Goal: Task Accomplishment & Management: Manage account settings

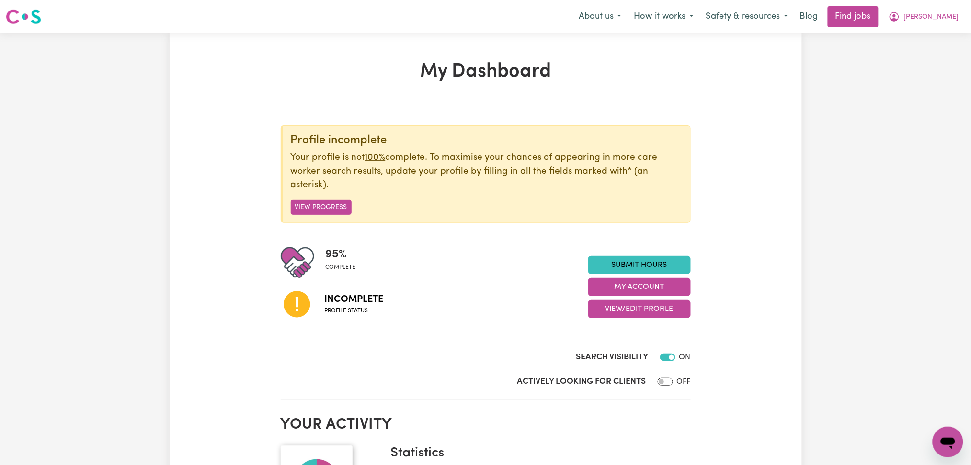
scroll to position [127, 0]
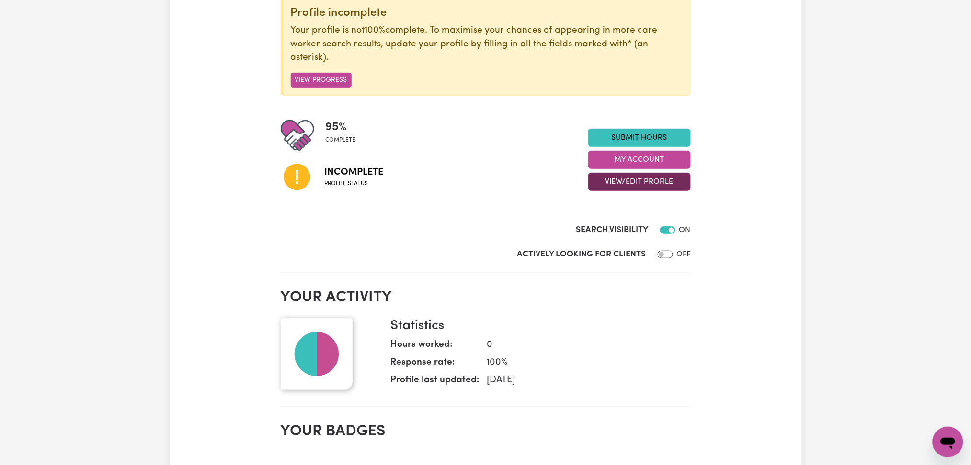
click at [611, 179] on button "View/Edit Profile" at bounding box center [639, 182] width 102 height 18
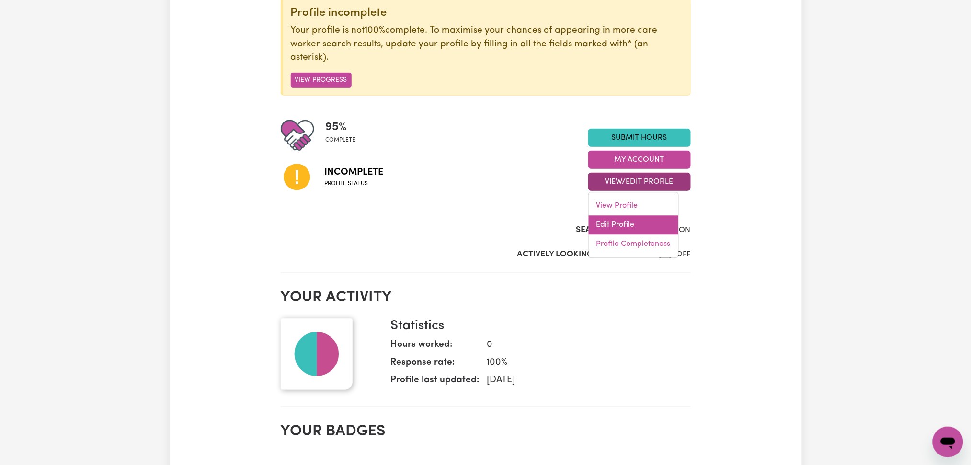
click at [602, 222] on link "Edit Profile" at bounding box center [633, 225] width 90 height 19
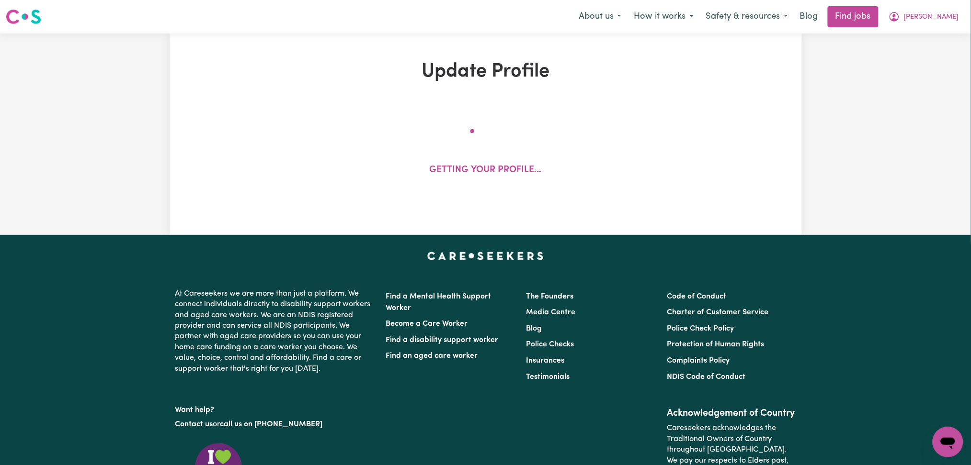
select select "[DEMOGRAPHIC_DATA]"
select select "[DEMOGRAPHIC_DATA] Work Visa"
select select "Studying a healthcare related degree or qualification"
select select "45"
select select "55"
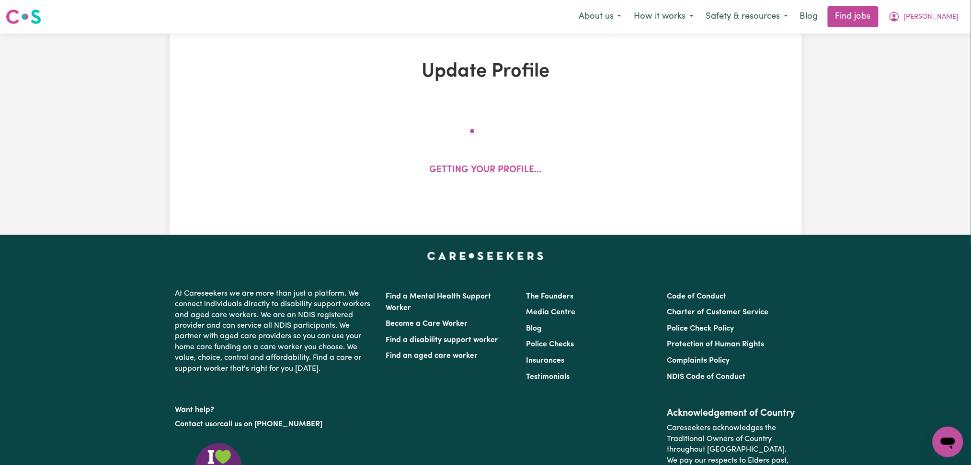
select select "60"
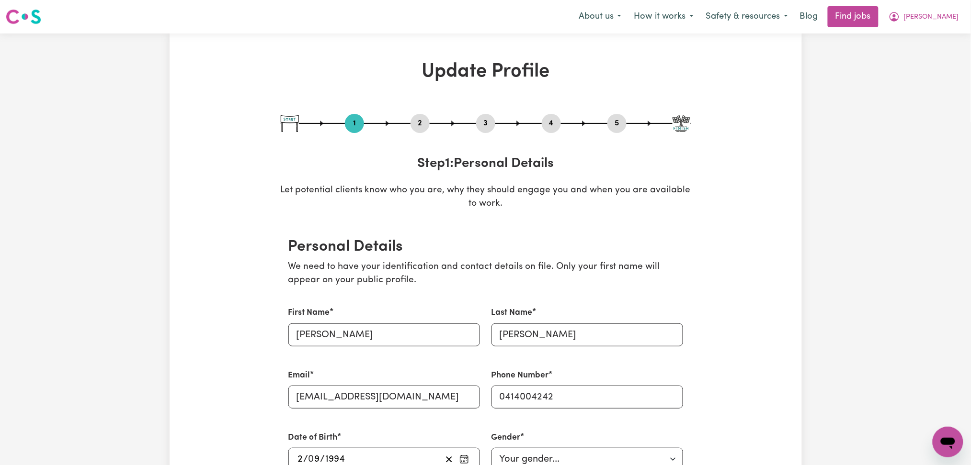
drag, startPoint x: 425, startPoint y: 121, endPoint x: 361, endPoint y: 163, distance: 76.8
click at [424, 121] on button "2" at bounding box center [419, 123] width 19 height 12
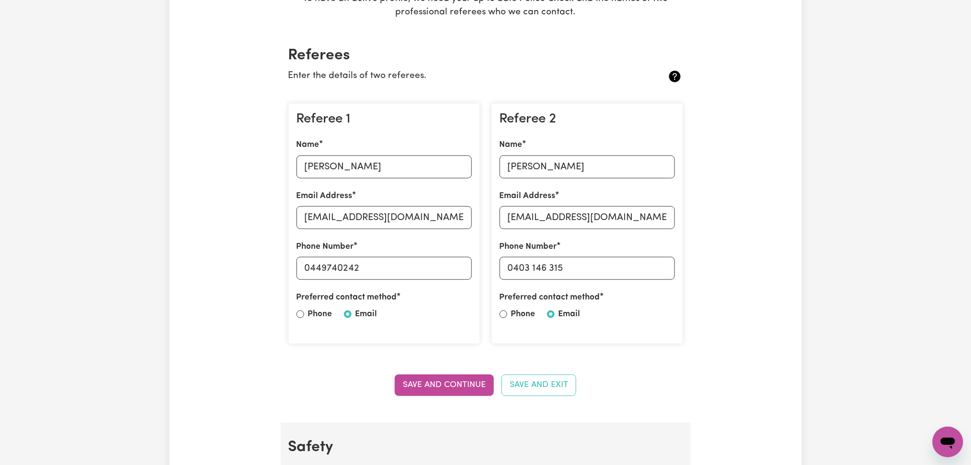
scroll to position [255, 0]
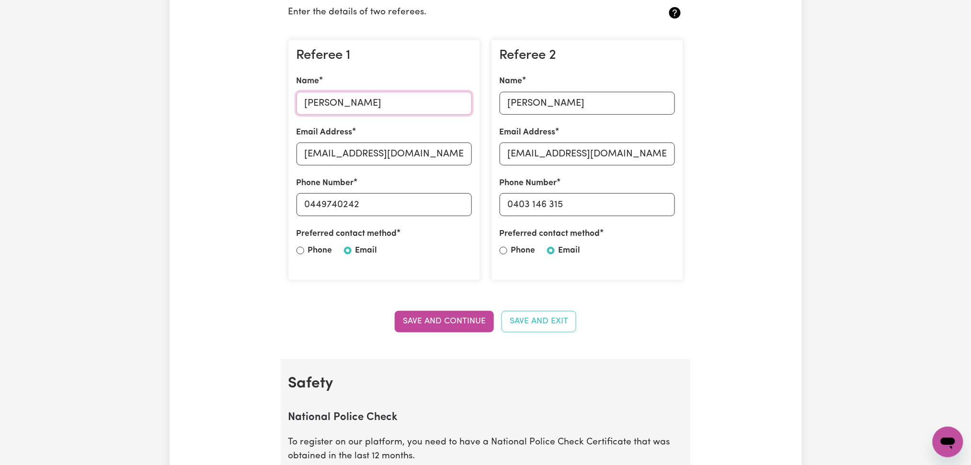
click at [372, 109] on input "[PERSON_NAME]" at bounding box center [383, 103] width 175 height 23
click at [374, 157] on input "[EMAIL_ADDRESS][DOMAIN_NAME]" at bounding box center [383, 154] width 175 height 23
drag, startPoint x: 311, startPoint y: 205, endPoint x: 411, endPoint y: 205, distance: 100.6
click at [411, 205] on input "0449740242" at bounding box center [383, 204] width 175 height 23
click at [562, 109] on input "[PERSON_NAME]" at bounding box center [586, 103] width 175 height 23
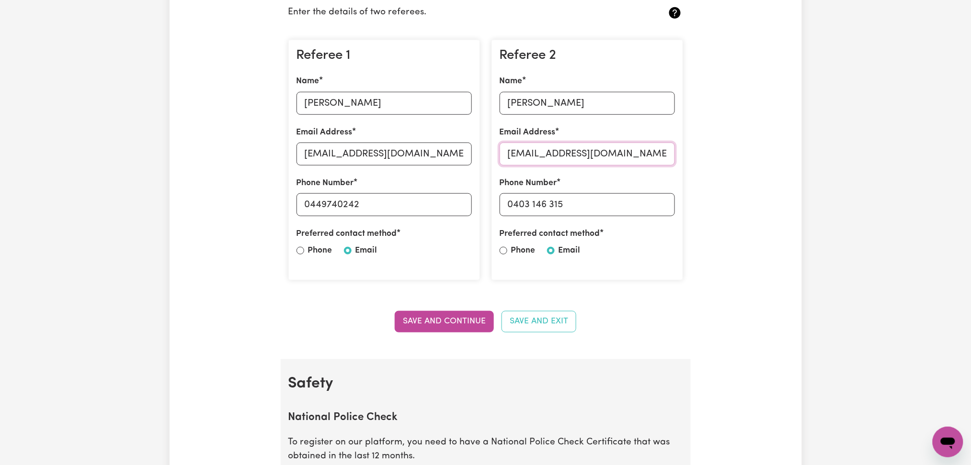
click at [566, 155] on input "[EMAIL_ADDRESS][DOMAIN_NAME]" at bounding box center [586, 154] width 175 height 23
drag, startPoint x: 514, startPoint y: 203, endPoint x: 623, endPoint y: 203, distance: 109.2
click at [623, 203] on input "0403 146 315" at bounding box center [586, 204] width 175 height 23
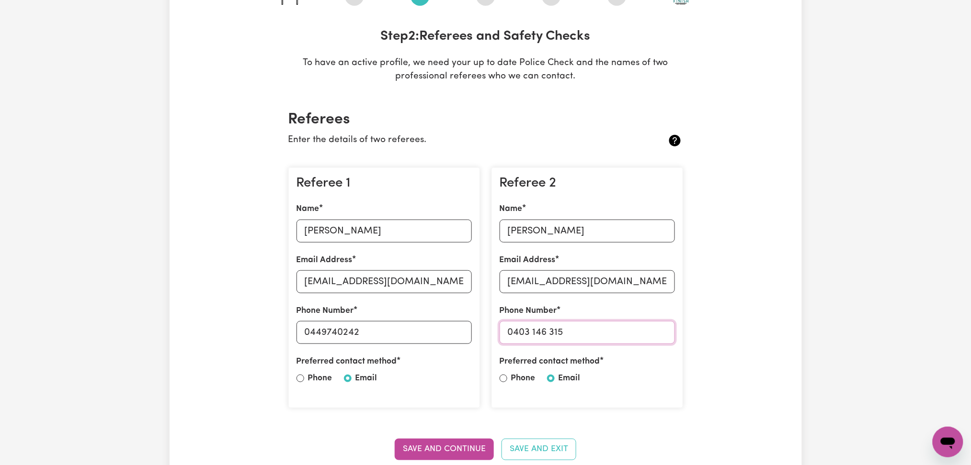
scroll to position [64, 0]
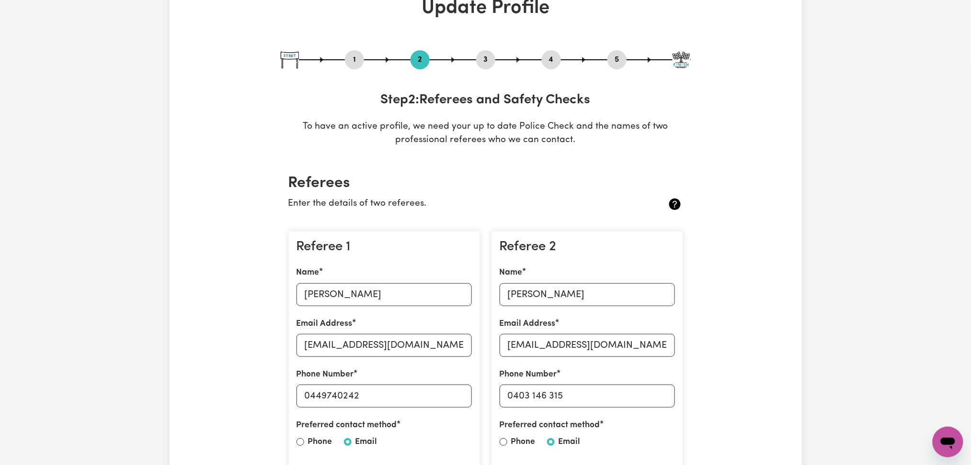
click at [620, 64] on button "5" at bounding box center [616, 60] width 19 height 12
select select "I am providing services privately on my own"
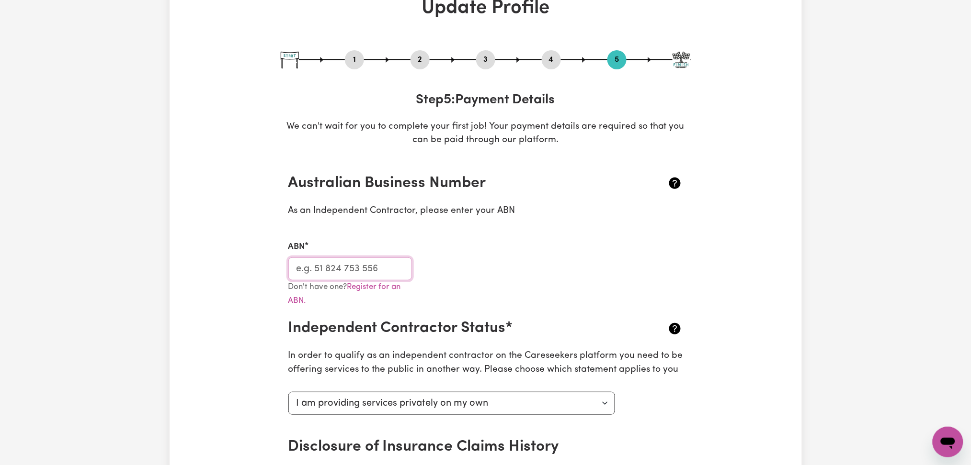
click at [369, 261] on input "ABN" at bounding box center [350, 269] width 124 height 23
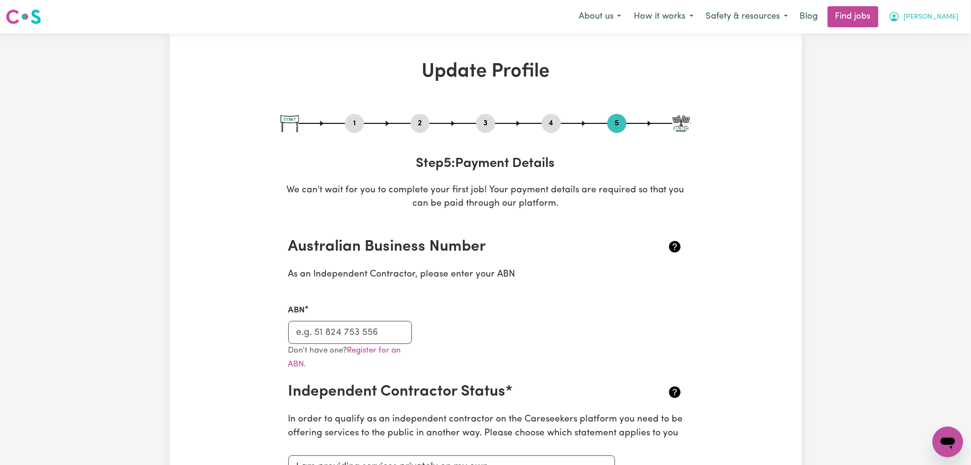
click at [947, 18] on span "[PERSON_NAME]" at bounding box center [931, 17] width 55 height 11
click at [923, 53] on link "My Dashboard" at bounding box center [927, 55] width 76 height 18
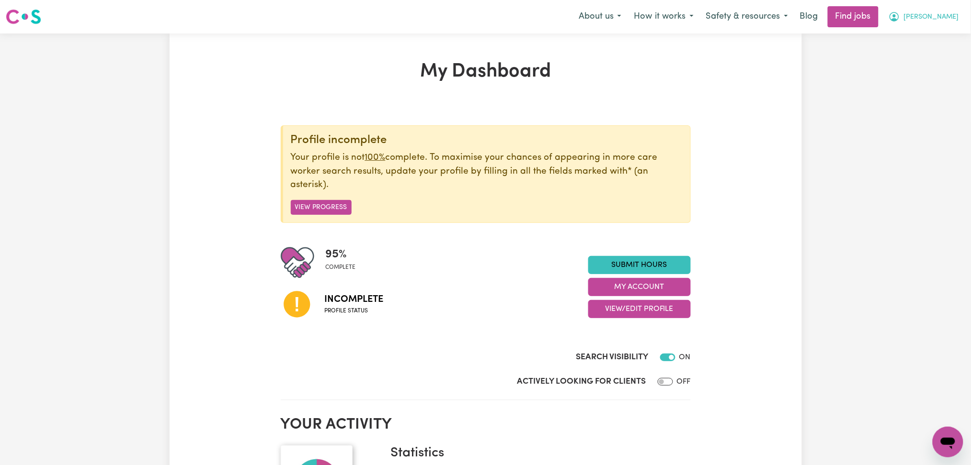
click at [929, 20] on button "[PERSON_NAME]" at bounding box center [923, 17] width 83 height 20
click at [911, 71] on link "Logout" at bounding box center [927, 73] width 76 height 18
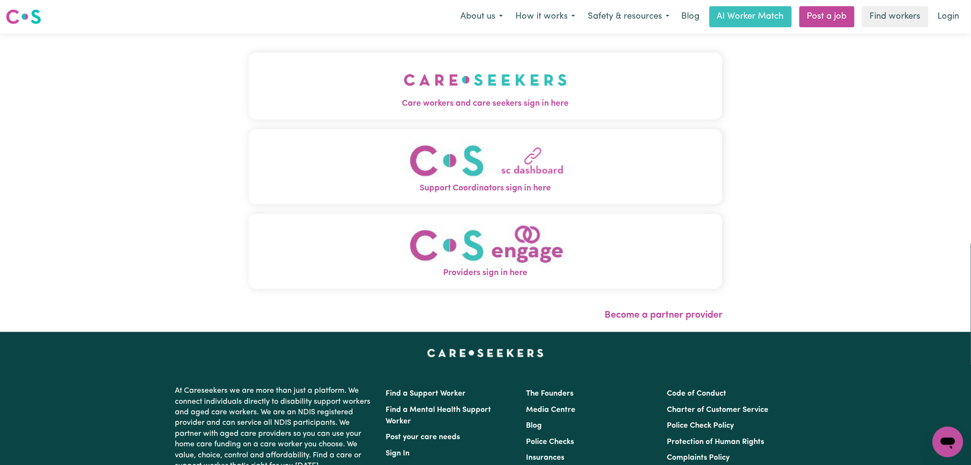
click at [384, 91] on button "Care workers and care seekers sign in here" at bounding box center [486, 86] width 474 height 67
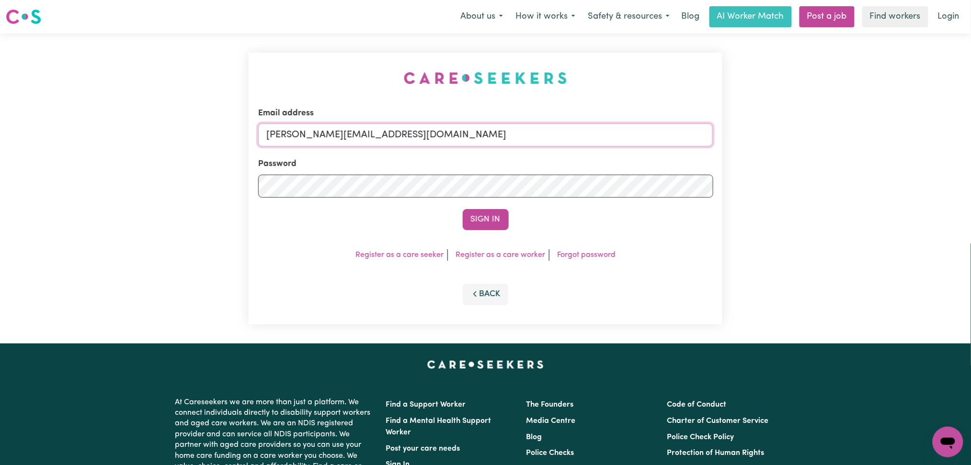
click at [373, 141] on input "[PERSON_NAME][EMAIL_ADDRESS][DOMAIN_NAME]" at bounding box center [485, 135] width 455 height 23
drag, startPoint x: 316, startPoint y: 129, endPoint x: 619, endPoint y: 129, distance: 302.6
click at [619, 129] on input "Superuser~[EMAIL_ADDRESS][DOMAIN_NAME]" at bounding box center [485, 135] width 455 height 23
type input "Superuser~[EMAIL_ADDRESS][DOMAIN_NAME]"
click at [473, 214] on button "Sign In" at bounding box center [486, 219] width 46 height 21
